Goal: Task Accomplishment & Management: Use online tool/utility

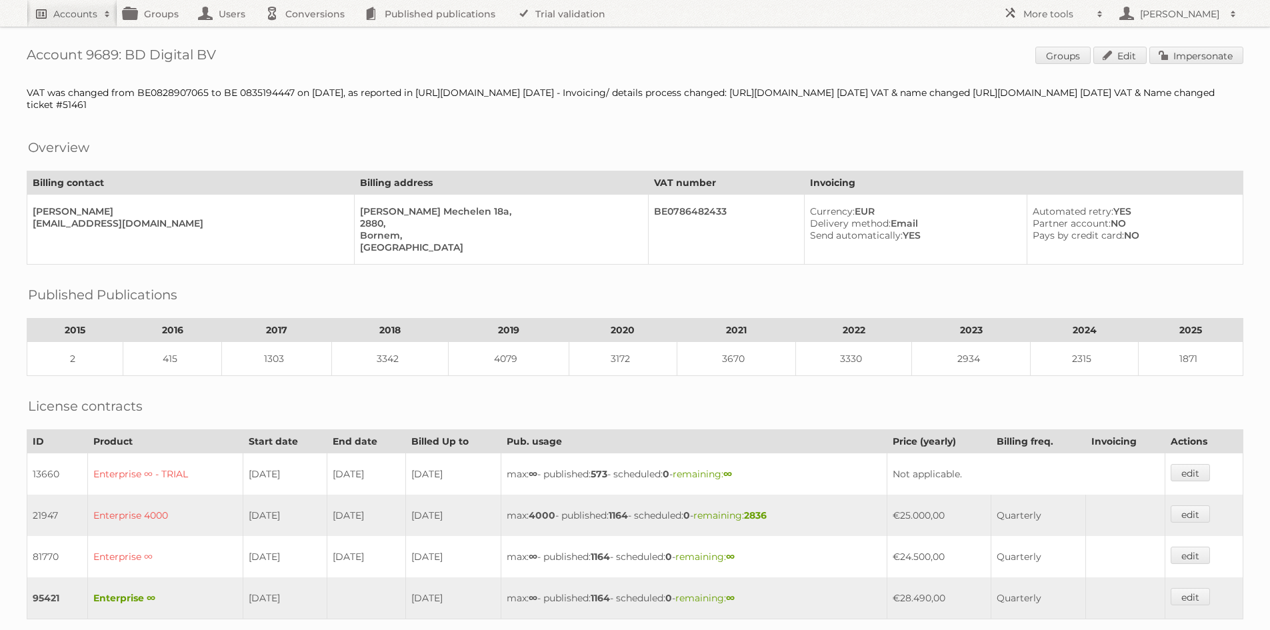
click at [67, 10] on h2 "Accounts" at bounding box center [75, 13] width 44 height 13
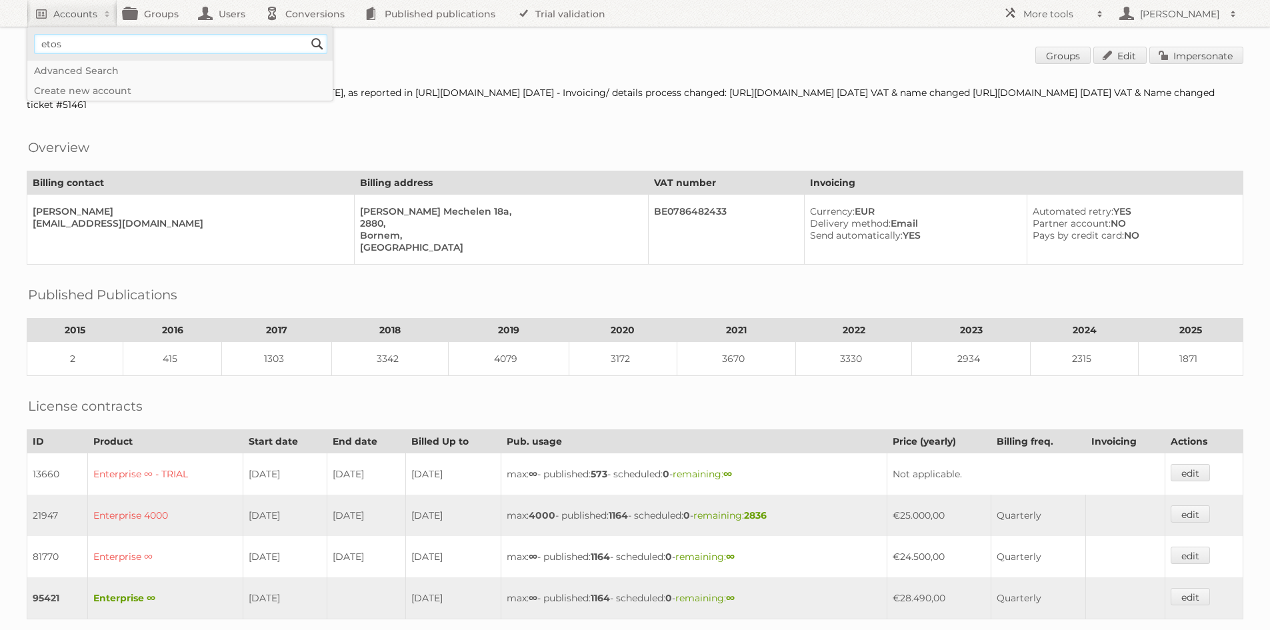
type input"] "etos"
click at [307, 34] on input "Search" at bounding box center [317, 44] width 20 height 20
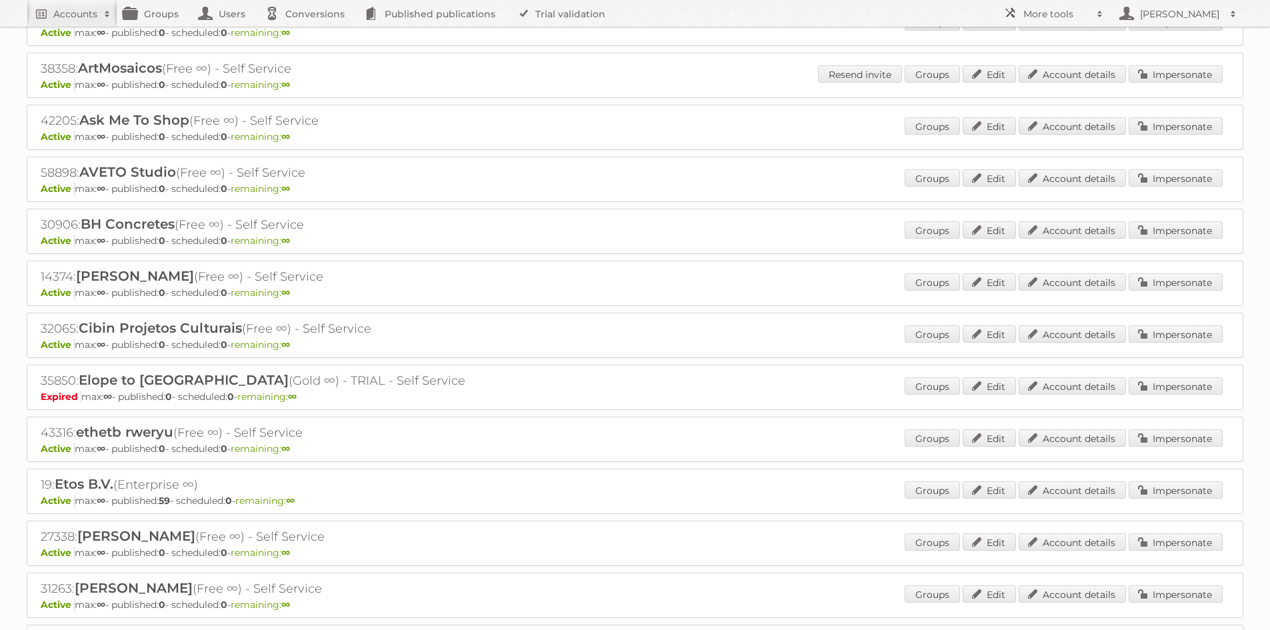
scroll to position [133, 0]
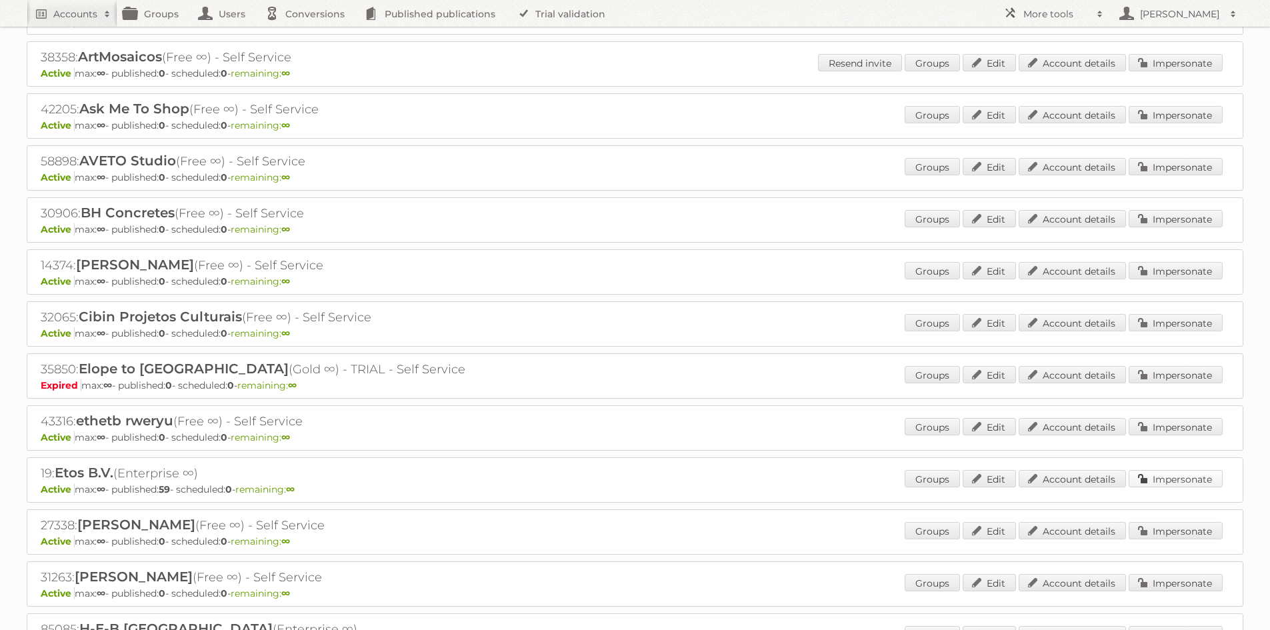
click at [1183, 482] on link "Impersonate" at bounding box center [1176, 478] width 94 height 17
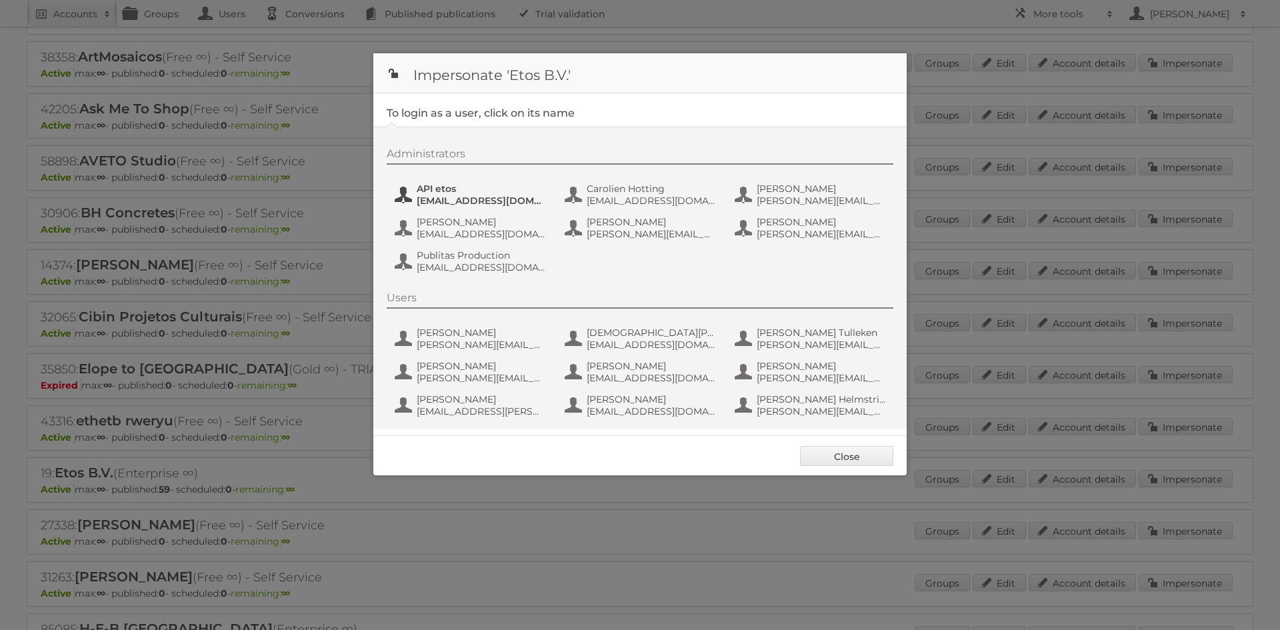
click at [461, 207] on button "API etos GET.Mobile.apps@etos.nl" at bounding box center [471, 194] width 157 height 27
